Goal: Task Accomplishment & Management: Manage account settings

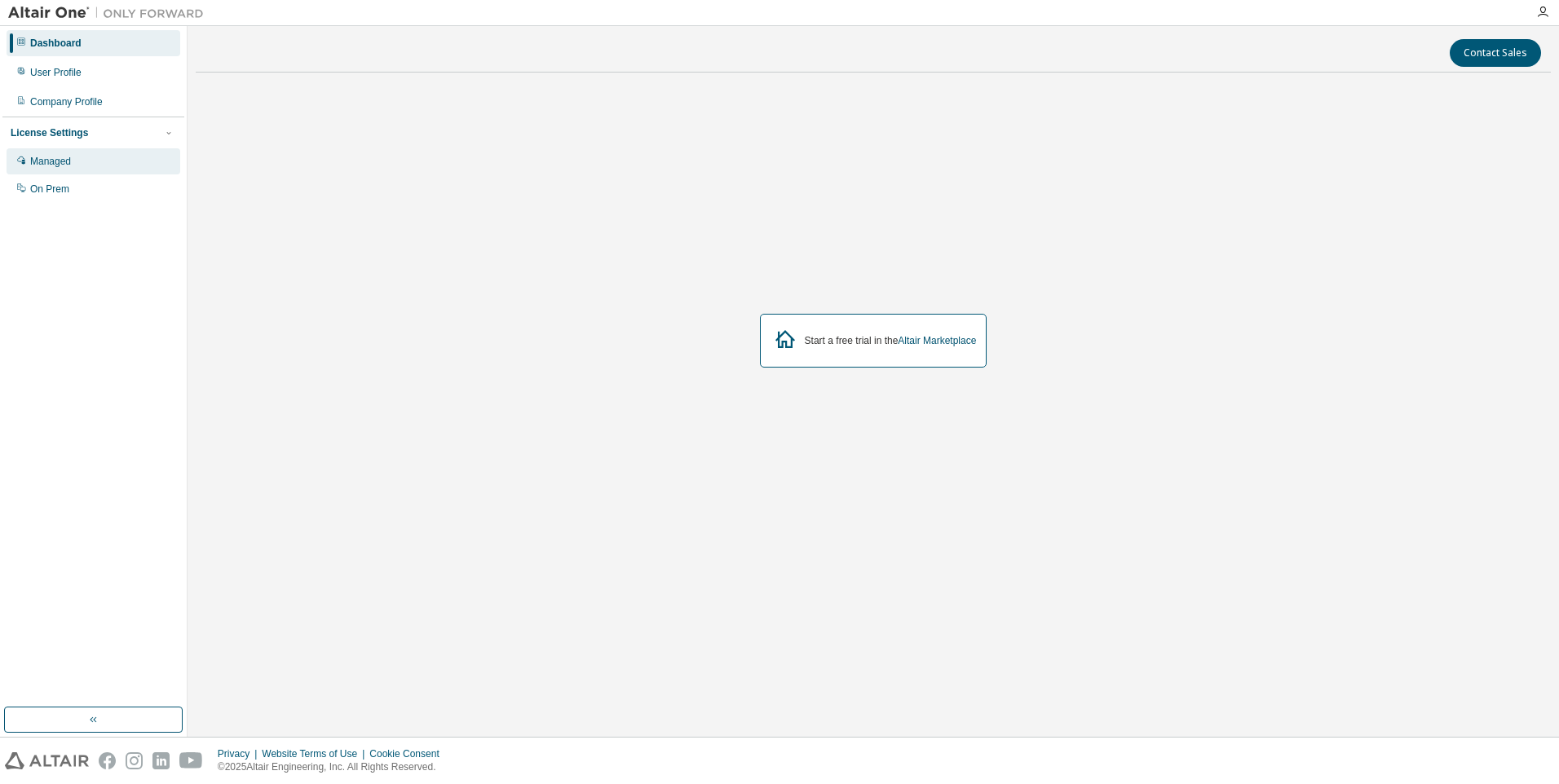
click at [85, 161] on div "Managed" at bounding box center [94, 161] width 174 height 26
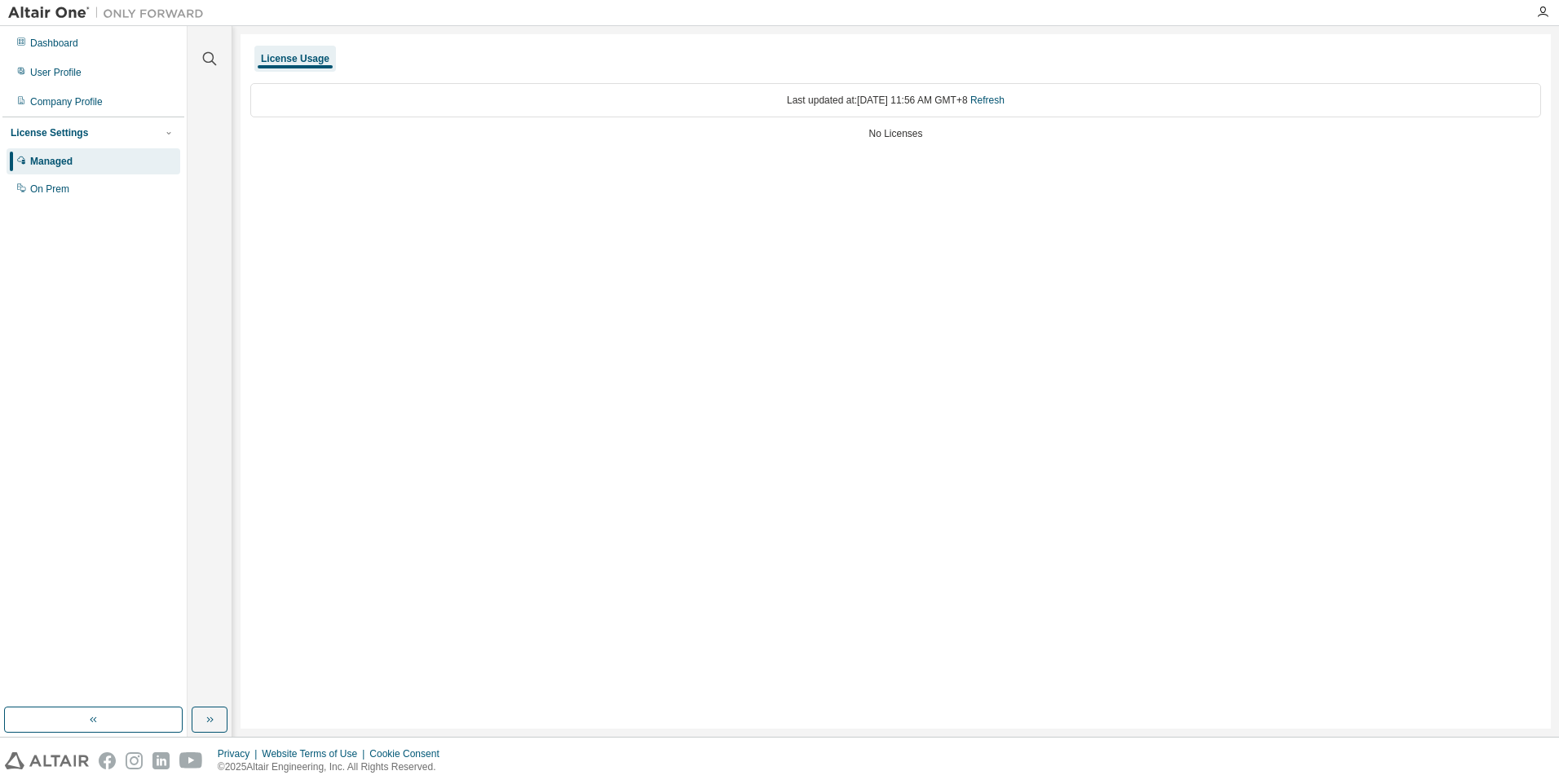
click at [80, 135] on div "License Settings" at bounding box center [49, 133] width 78 height 13
click at [78, 160] on div "Managed" at bounding box center [94, 161] width 174 height 26
click at [283, 59] on div "License Usage" at bounding box center [295, 59] width 69 height 13
click at [318, 53] on div "License Usage" at bounding box center [295, 59] width 69 height 13
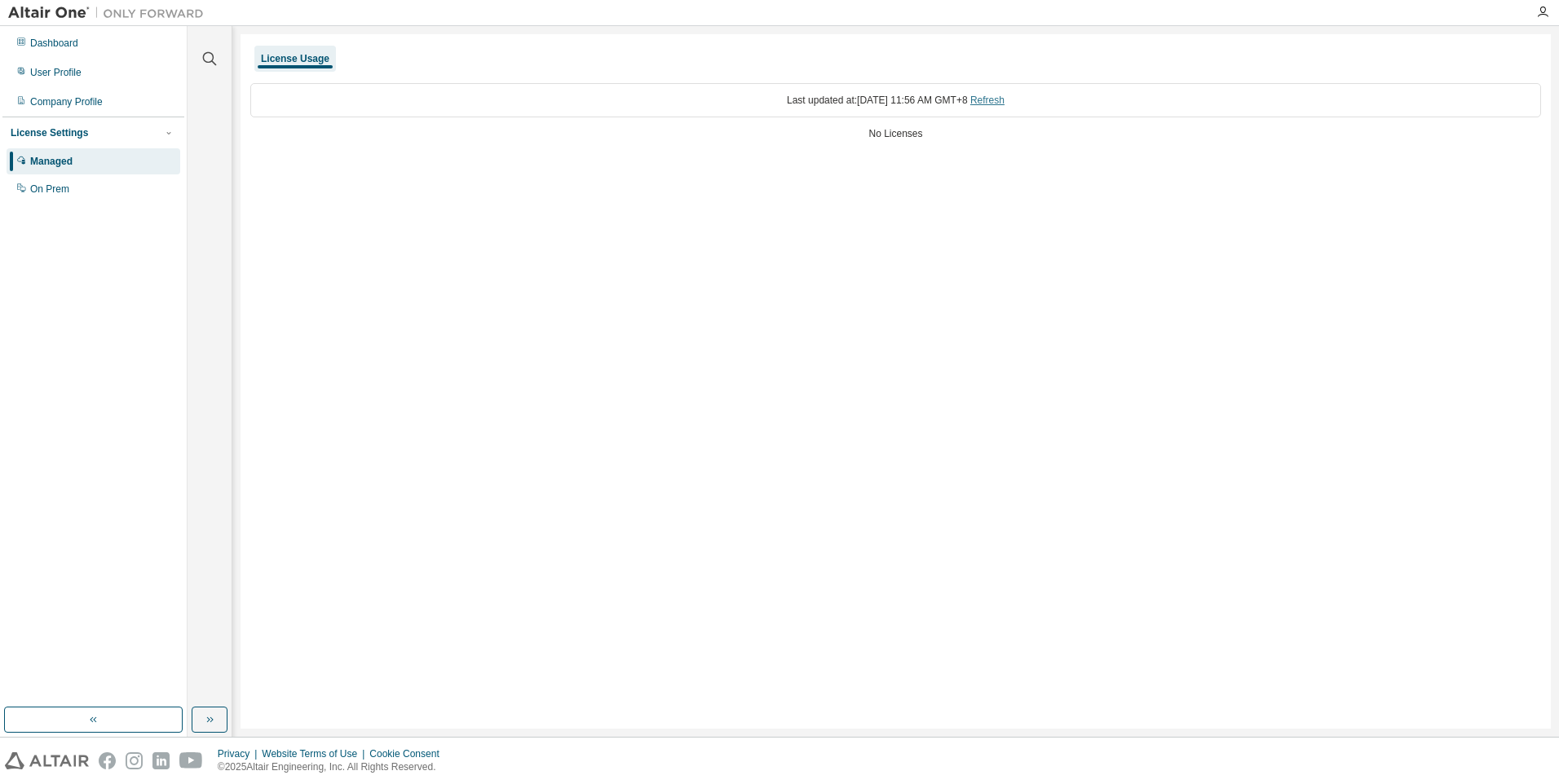
click at [998, 97] on link "Refresh" at bounding box center [987, 100] width 34 height 12
click at [999, 99] on link "Refresh" at bounding box center [987, 100] width 34 height 12
click at [897, 133] on div "No Licenses" at bounding box center [895, 134] width 1291 height 13
click at [86, 188] on div "On Prem" at bounding box center [94, 189] width 174 height 26
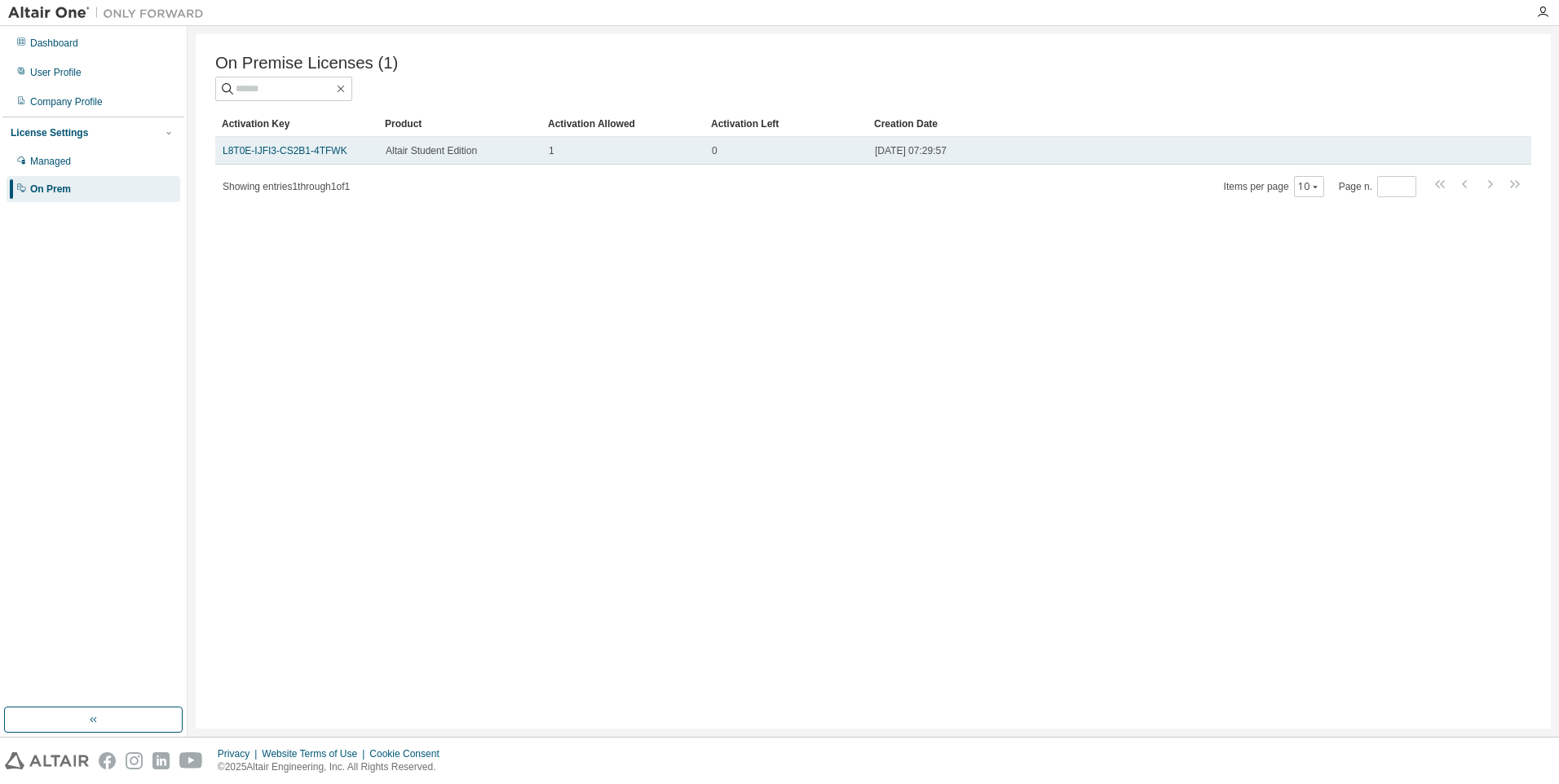
click at [898, 157] on span "2025-08-11 07:29:57" at bounding box center [911, 151] width 72 height 13
drag, startPoint x: 851, startPoint y: 155, endPoint x: 808, endPoint y: 163, distance: 43.7
click at [849, 155] on div "0" at bounding box center [787, 151] width 149 height 13
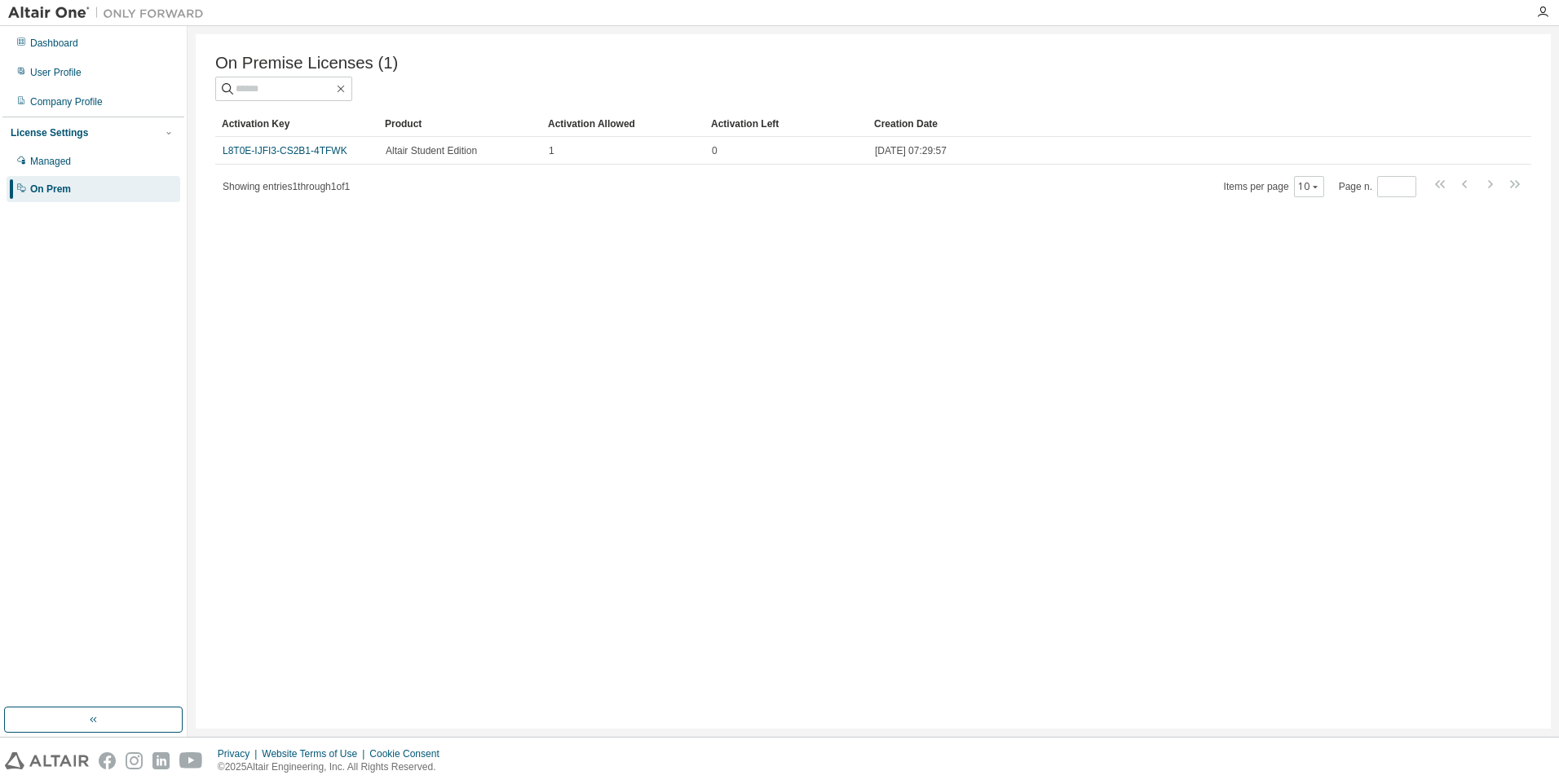
click at [322, 192] on span "Showing entries 1 through 1 of 1" at bounding box center [286, 187] width 127 height 12
click at [282, 181] on div "Showing entries 1 through 1 of 1 Items per page 10 Page n. *" at bounding box center [874, 186] width 1316 height 23
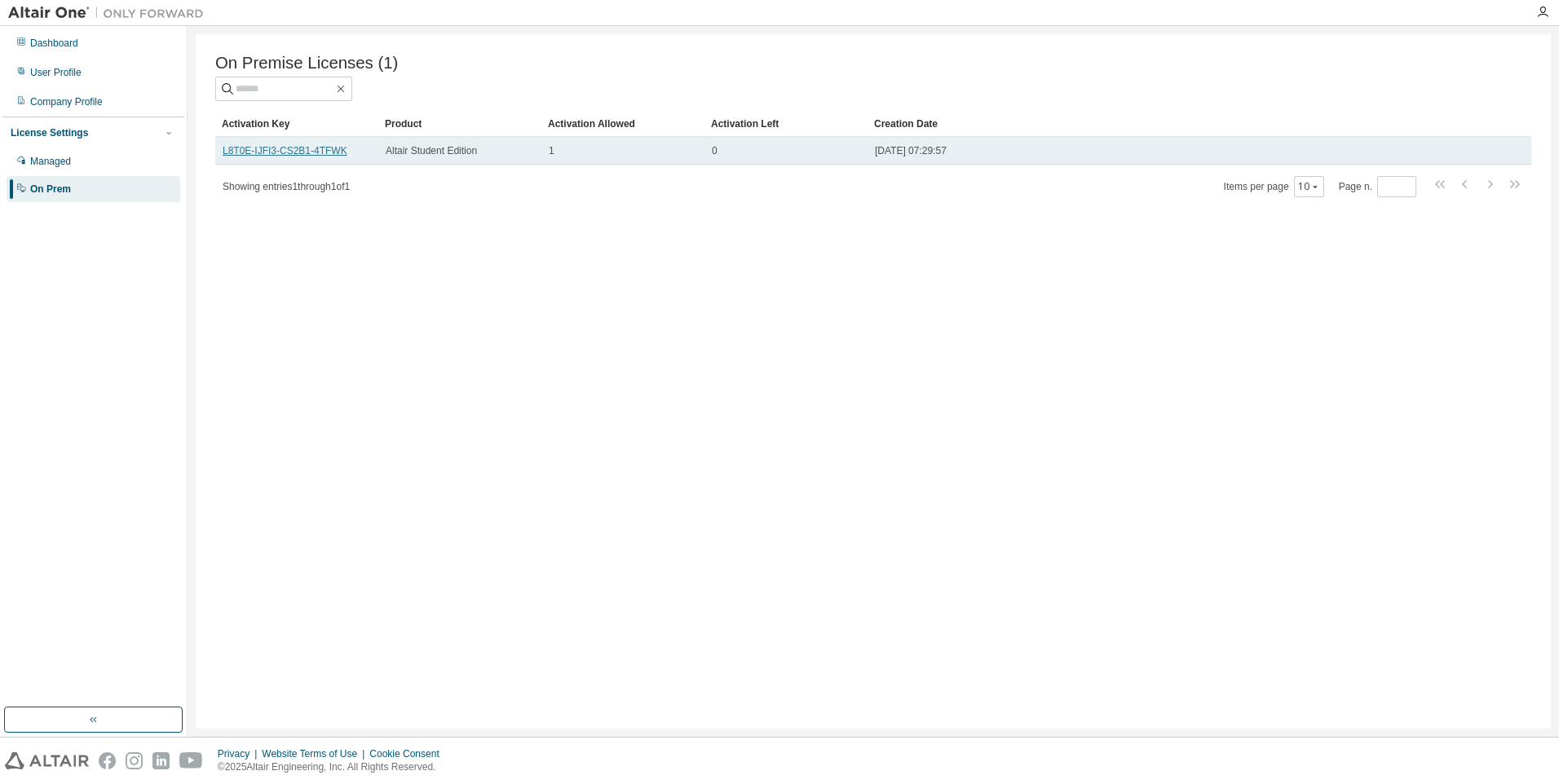
click at [283, 155] on link "L8T0E-IJFI3-CS2B1-4TFWK" at bounding box center [284, 151] width 125 height 12
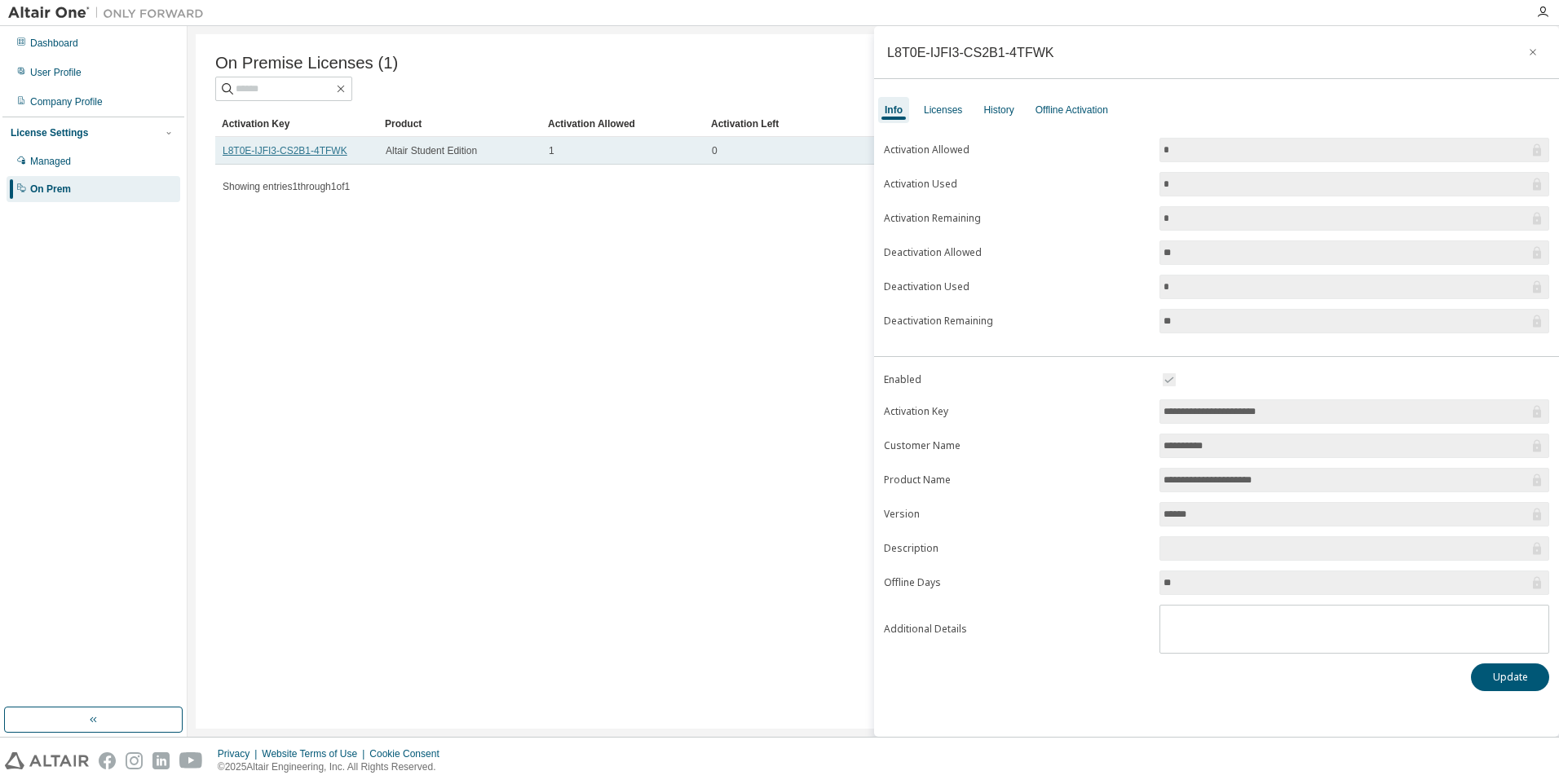
click at [283, 155] on link "L8T0E-IJFI3-CS2B1-4TFWK" at bounding box center [284, 151] width 125 height 12
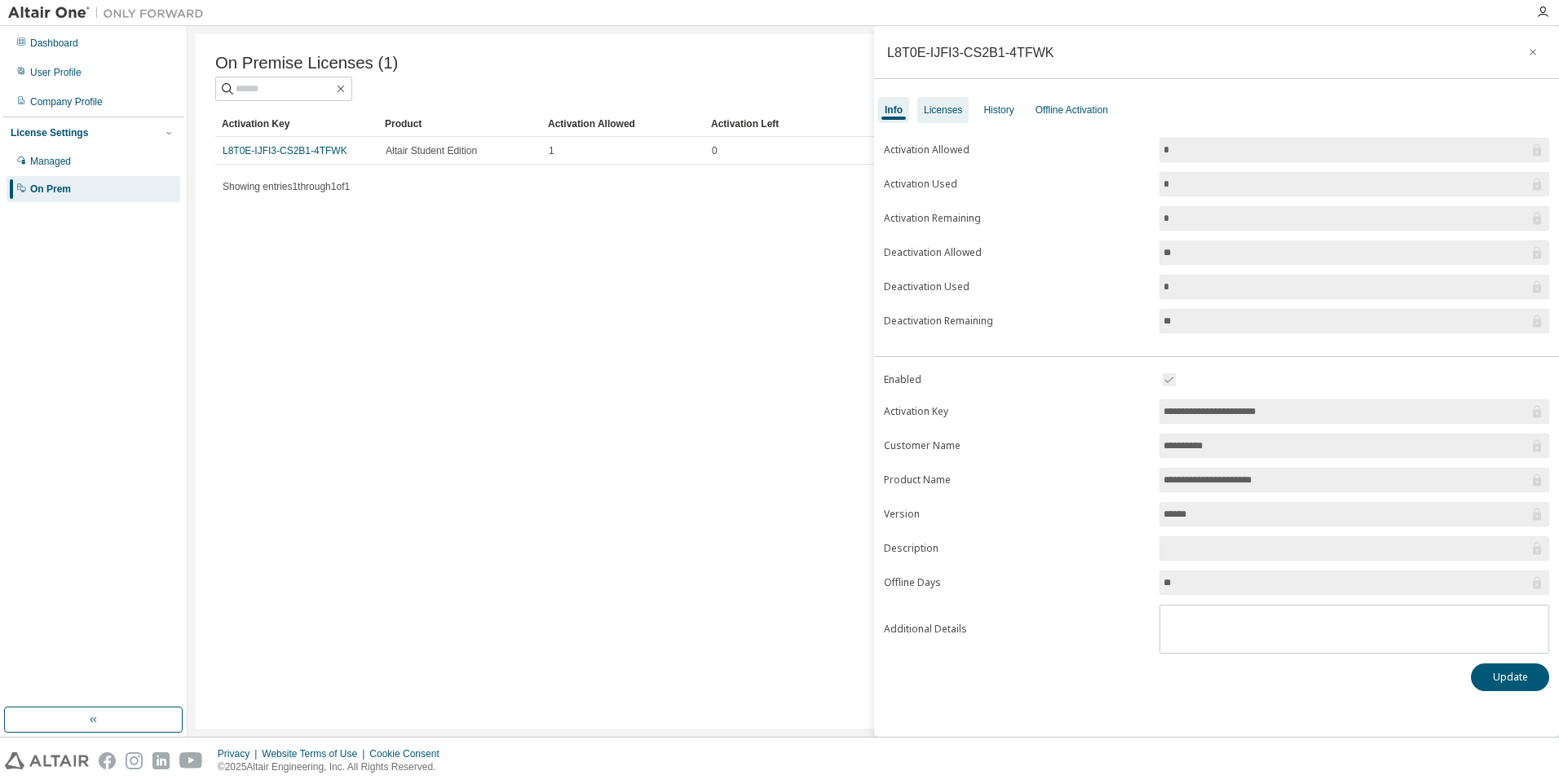
click at [958, 121] on div "Licenses" at bounding box center [942, 109] width 51 height 26
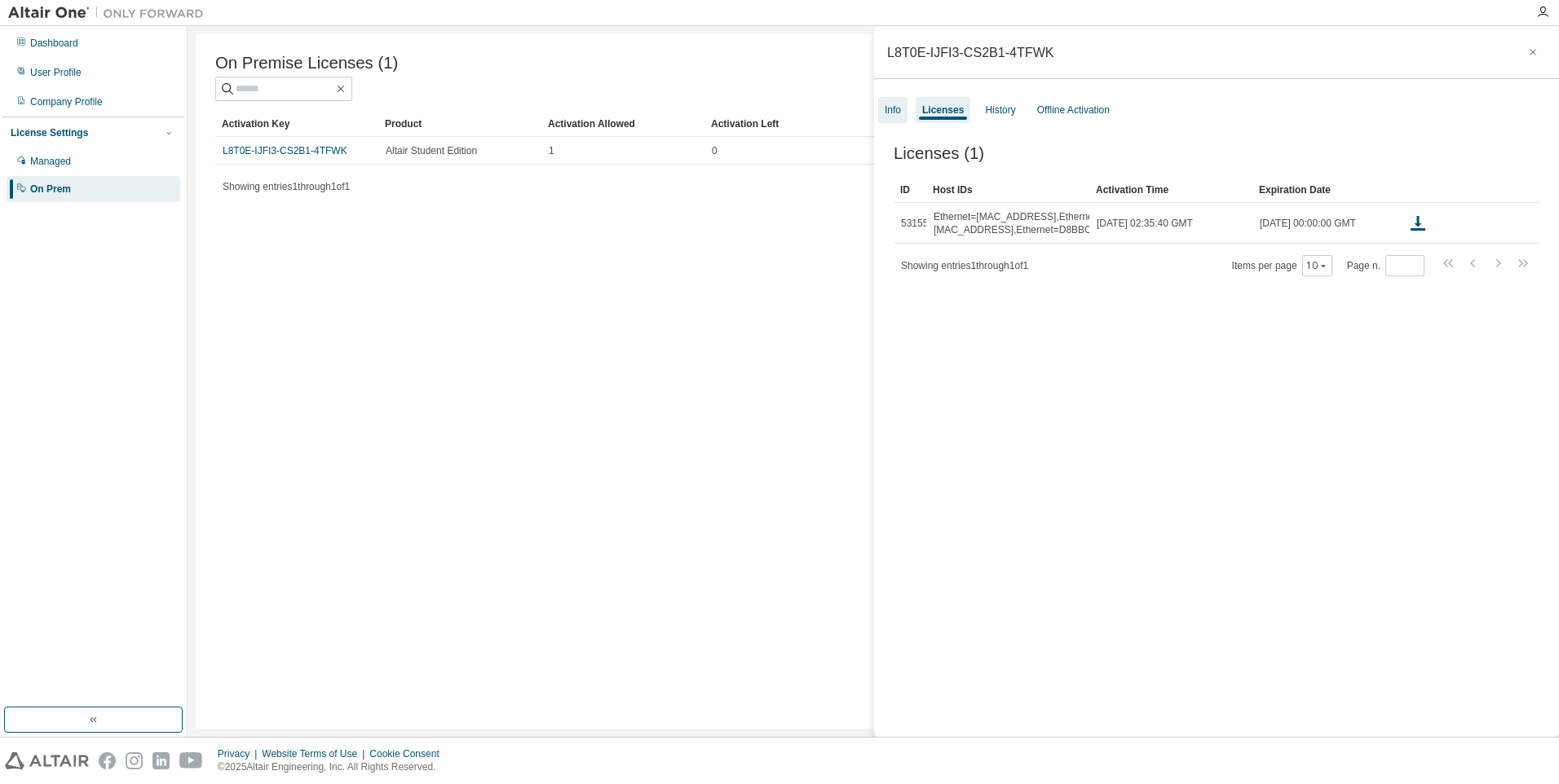
click at [880, 104] on div "Info" at bounding box center [893, 109] width 29 height 26
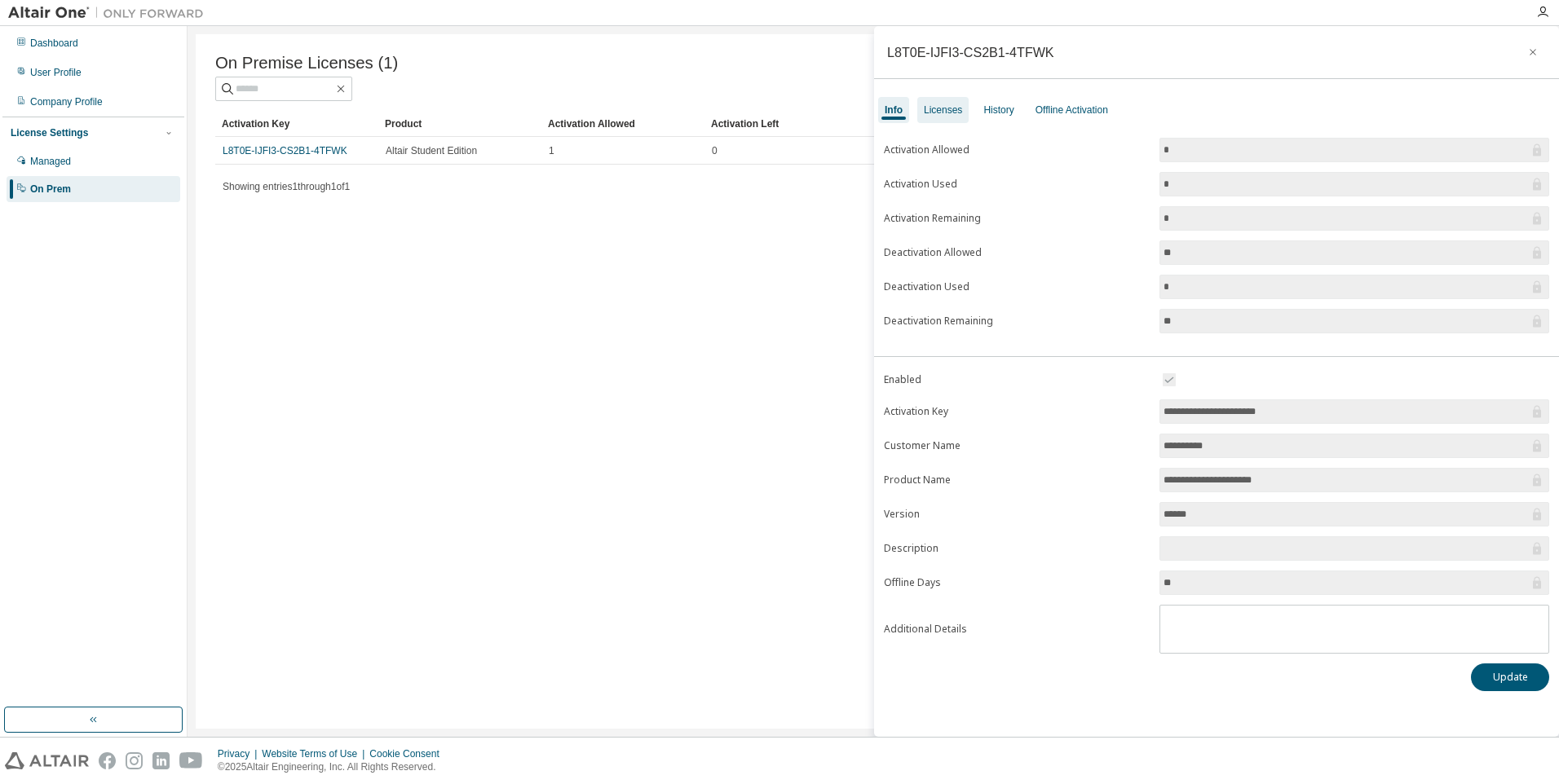
click at [924, 106] on div "Licenses" at bounding box center [942, 109] width 51 height 26
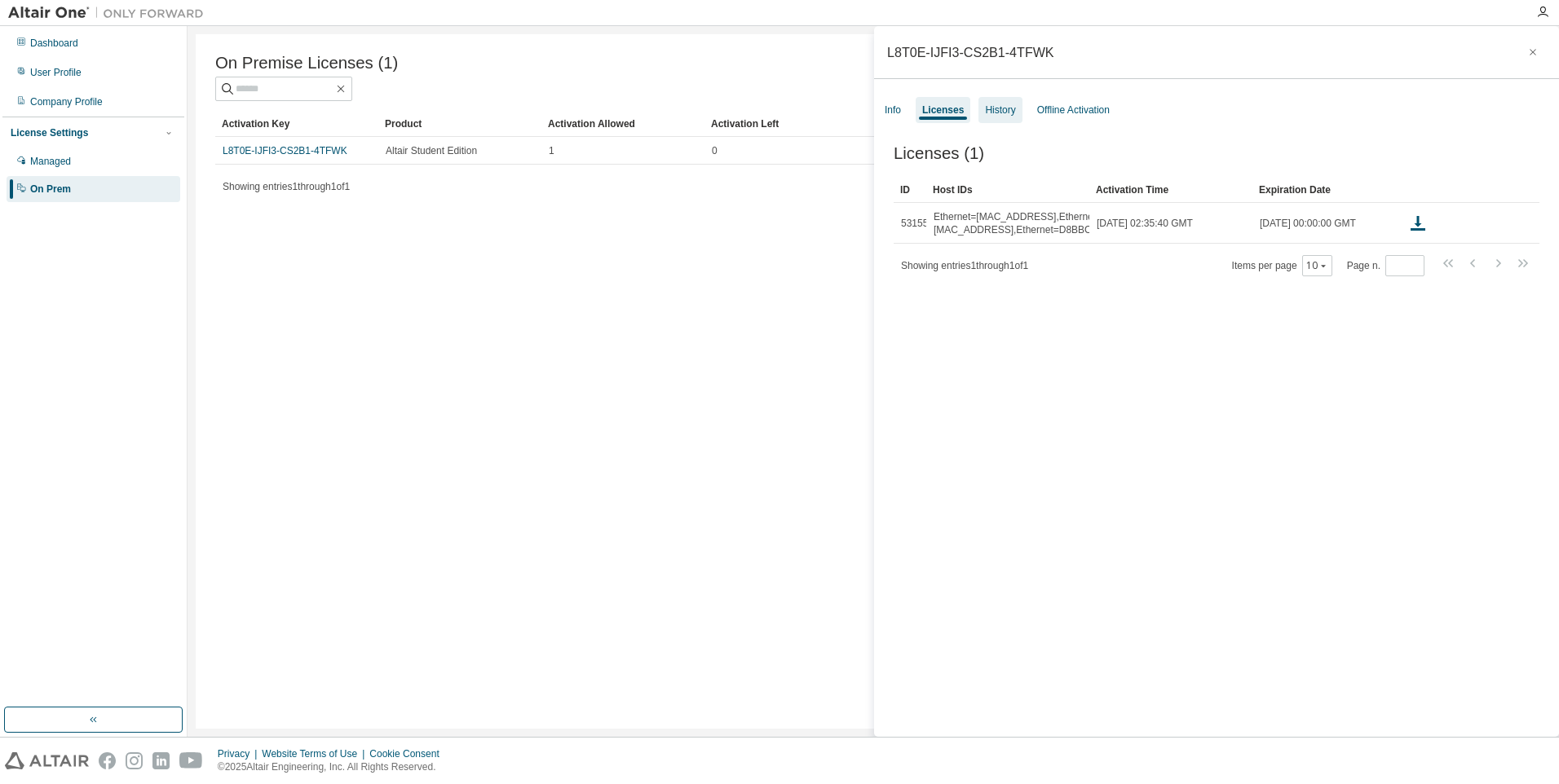
click at [1000, 105] on div "History" at bounding box center [1000, 110] width 30 height 13
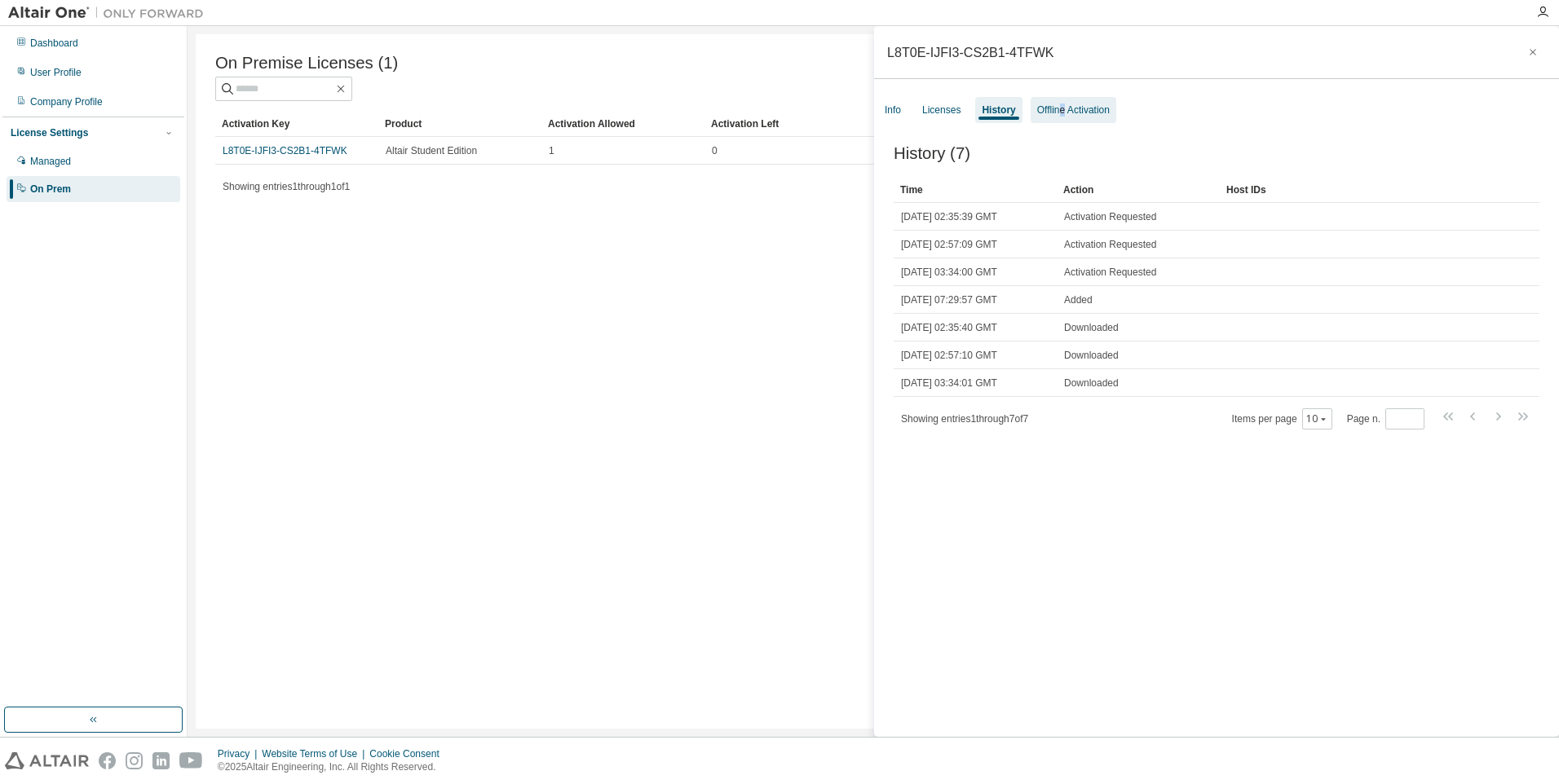
click at [1060, 116] on div "Offline Activation" at bounding box center [1073, 109] width 85 height 26
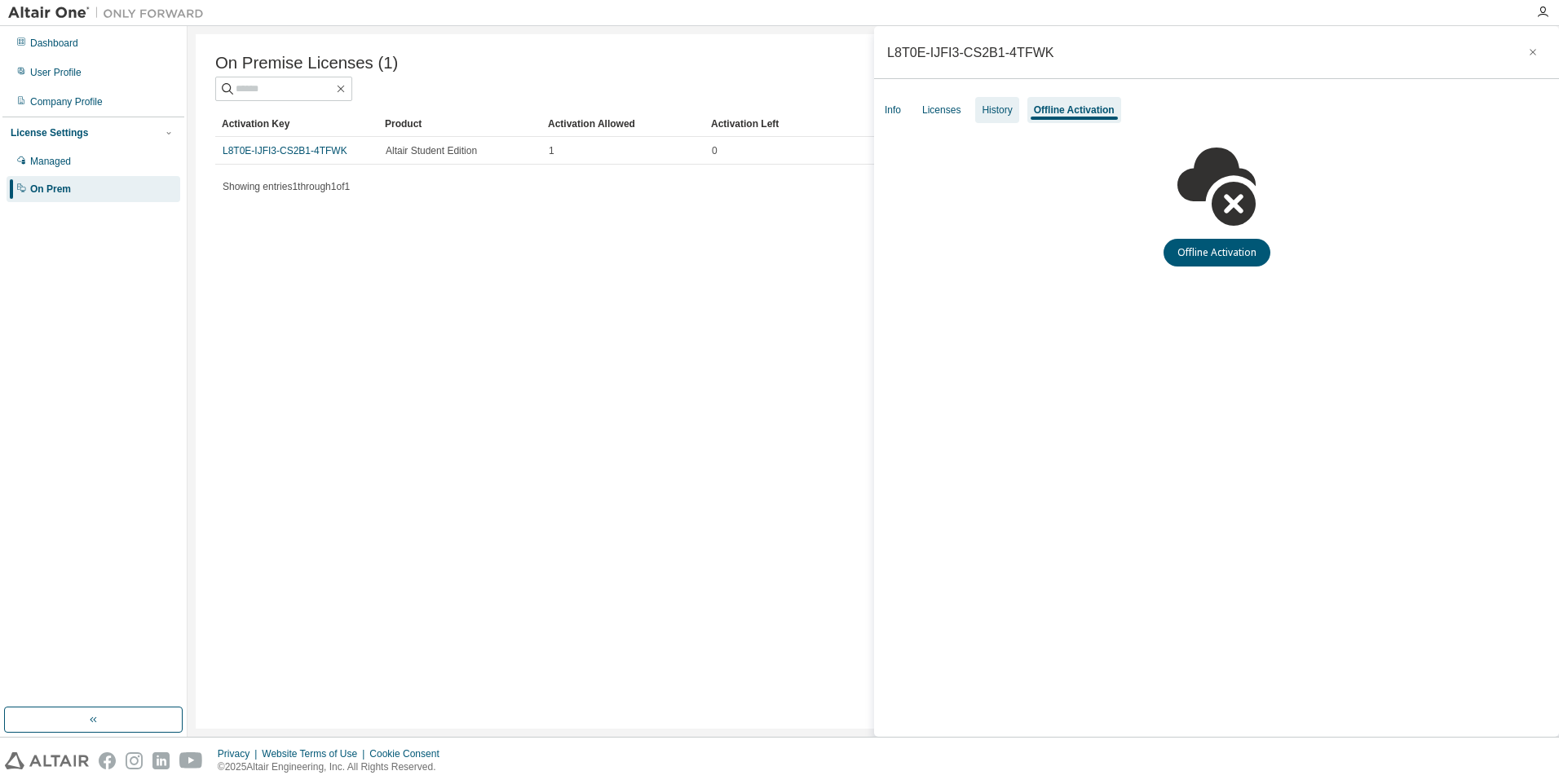
drag, startPoint x: 1060, startPoint y: 116, endPoint x: 1003, endPoint y: 115, distance: 57.0
click at [1003, 115] on div "History" at bounding box center [996, 110] width 30 height 13
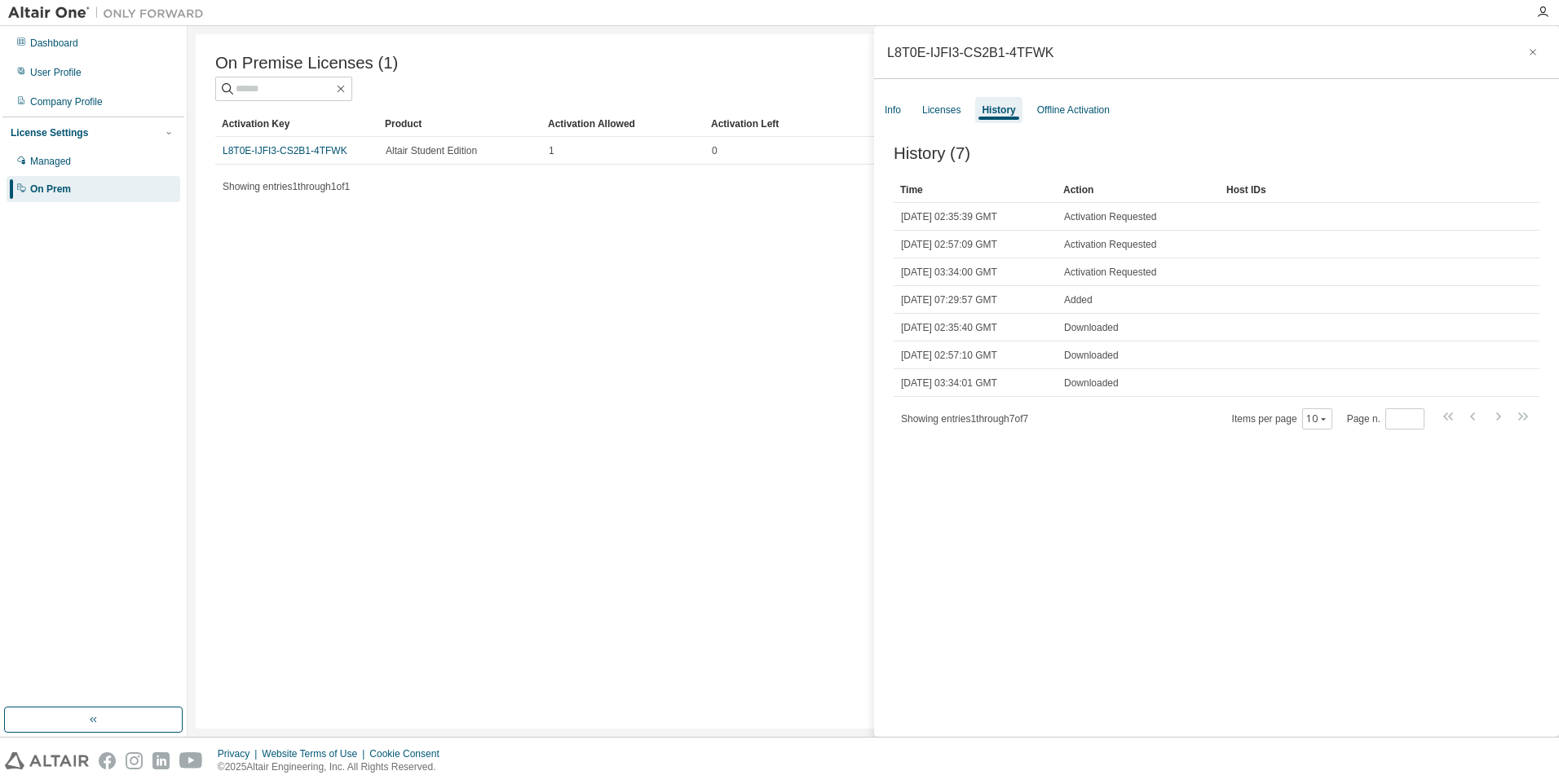
click at [777, 204] on div "On Premise Licenses (1) Clear Load Save Save As Field Operator Value Select fil…" at bounding box center [873, 381] width 1355 height 695
click at [1531, 58] on button "button" at bounding box center [1532, 52] width 26 height 26
